Goal: Navigation & Orientation: Find specific page/section

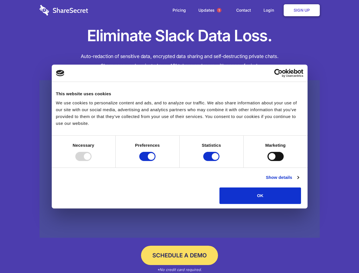
click at [91, 161] on div at bounding box center [83, 156] width 16 height 9
click at [155, 161] on input "Preferences" at bounding box center [147, 156] width 16 height 9
checkbox input "false"
click at [212, 161] on input "Statistics" at bounding box center [211, 156] width 16 height 9
checkbox input "false"
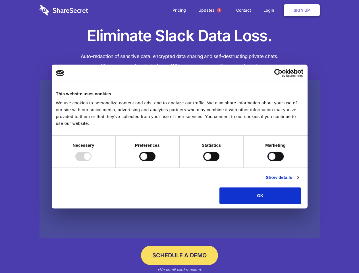
click at [267, 161] on input "Marketing" at bounding box center [275, 156] width 16 height 9
checkbox input "true"
click at [299, 181] on link "Show details" at bounding box center [282, 177] width 33 height 7
click at [0, 0] on li "Necessary 7 Necessary cookies help make a website usable by enabling basic func…" at bounding box center [0, 0] width 0 height 0
click at [219, 10] on span "1" at bounding box center [219, 10] width 5 height 5
